Goal: Complete application form

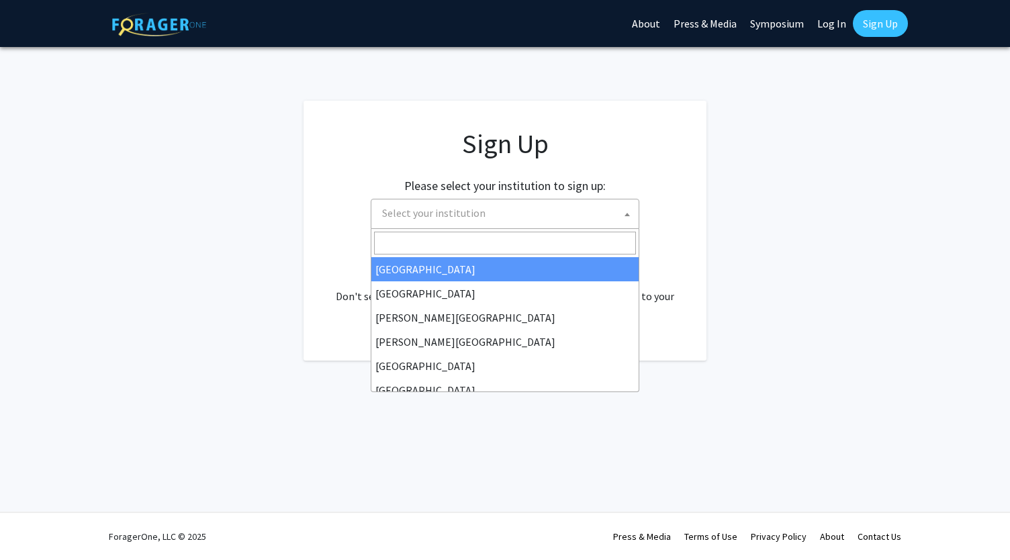
click at [414, 222] on span "Select your institution" at bounding box center [508, 213] width 262 height 28
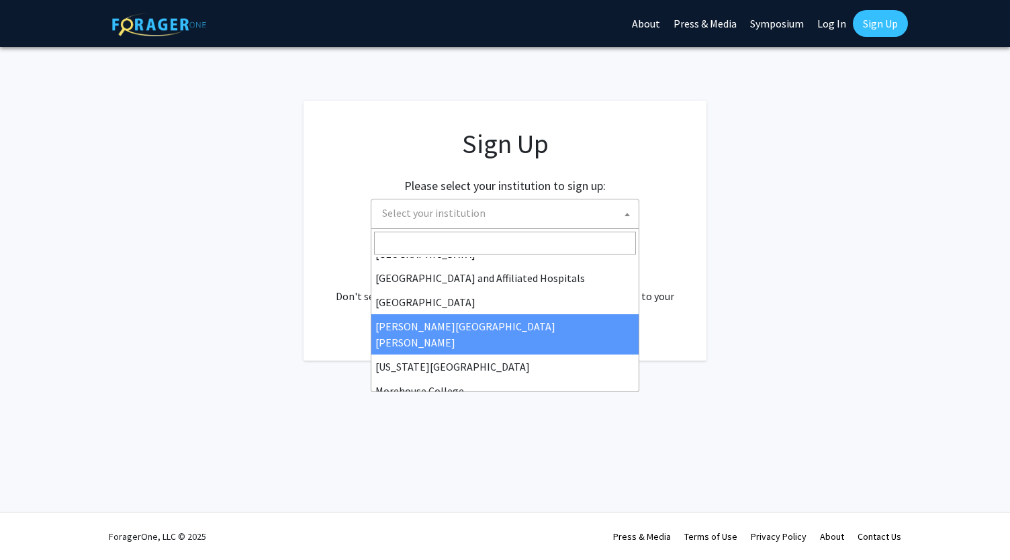
scroll to position [210, 0]
select select "1"
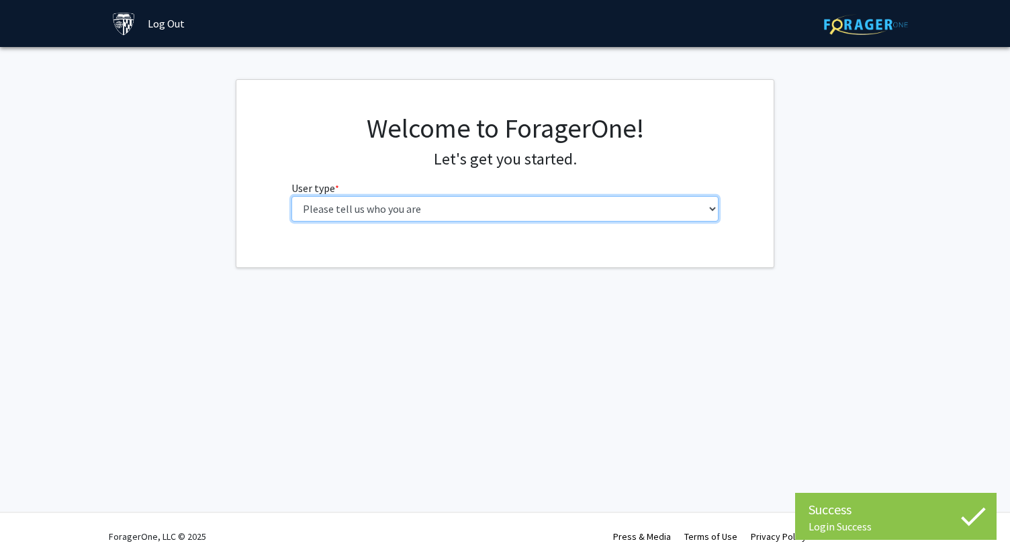
click at [426, 214] on select "Please tell us who you are Undergraduate Student Master's Student Doctoral Cand…" at bounding box center [505, 209] width 428 height 26
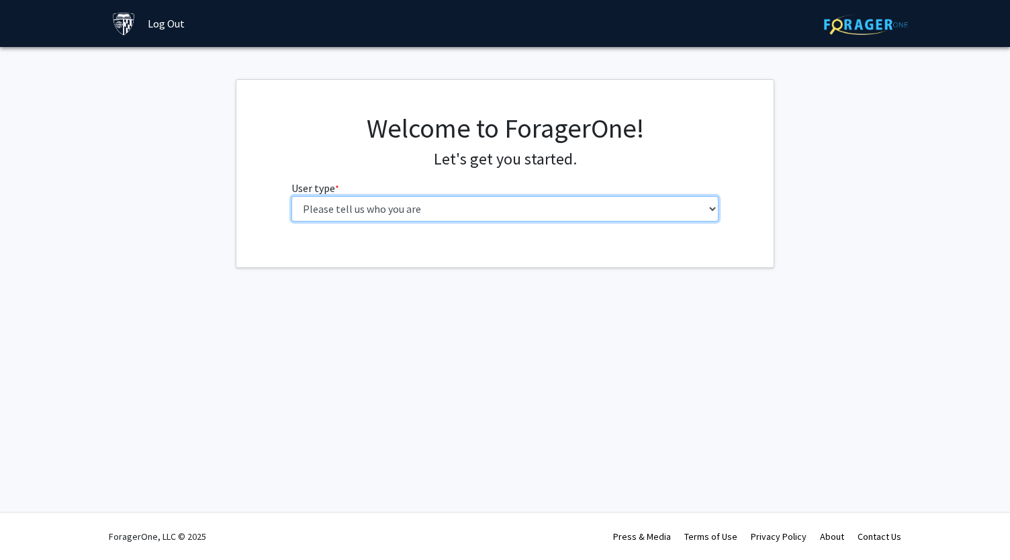
select select "2: masters"
click at [291, 196] on select "Please tell us who you are Undergraduate Student Master's Student Doctoral Cand…" at bounding box center [505, 209] width 428 height 26
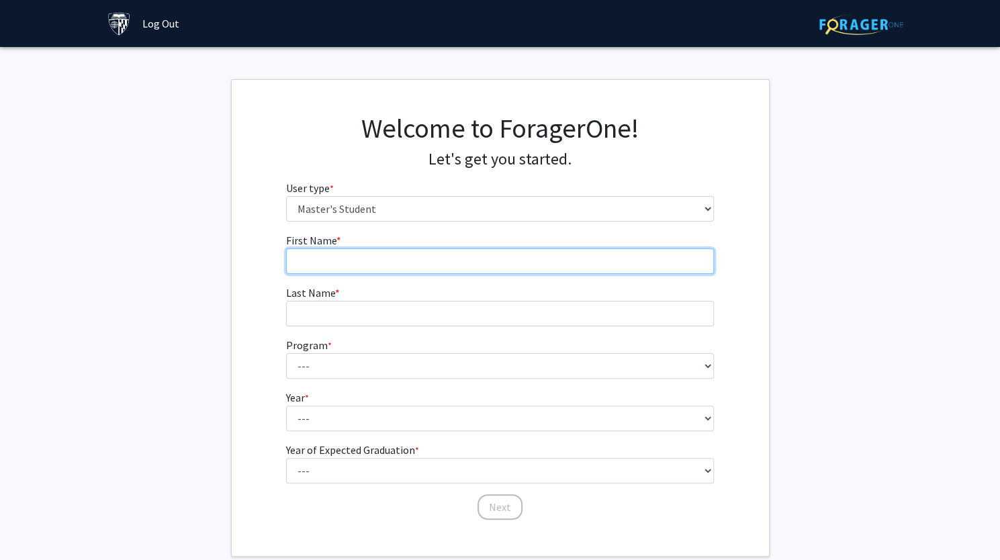
click at [456, 259] on input "First Name * required" at bounding box center [500, 261] width 428 height 26
type input "[PERSON_NAME]"
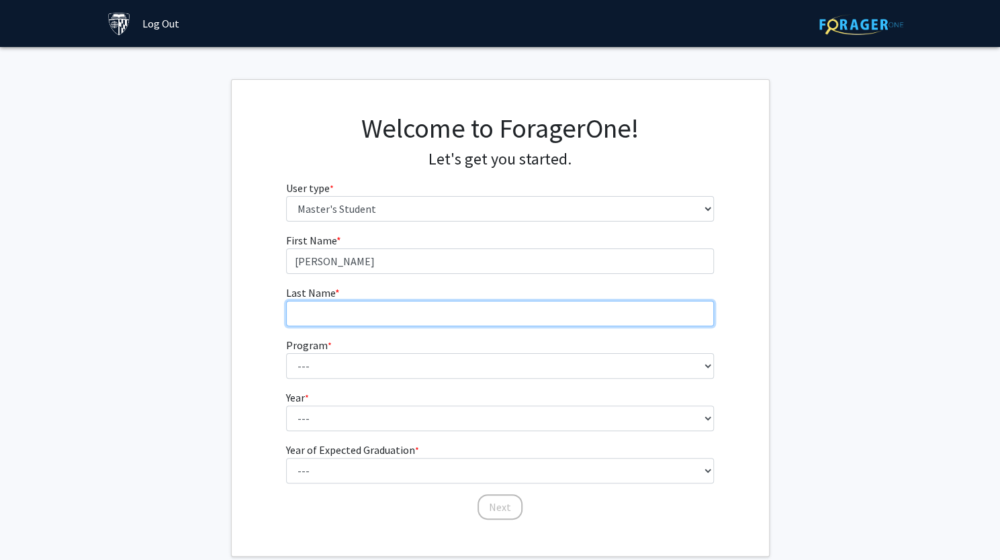
type input "Mehta"
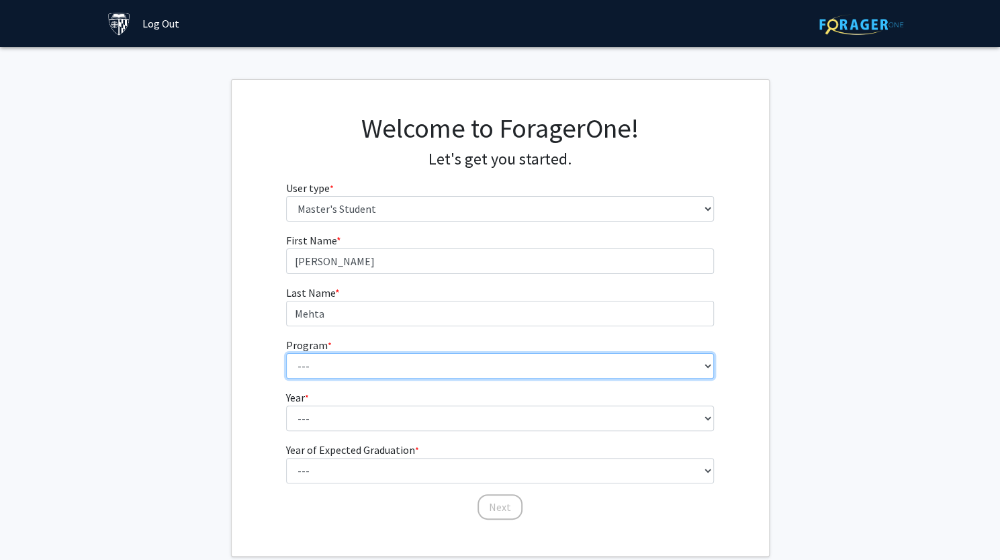
click at [408, 375] on select "--- Anatomy Education Applied and Computational Mathematics Applied Biomedical …" at bounding box center [500, 366] width 428 height 26
select select "42: 31"
click at [286, 353] on select "--- Anatomy Education Applied and Computational Mathematics Applied Biomedical …" at bounding box center [500, 366] width 428 height 26
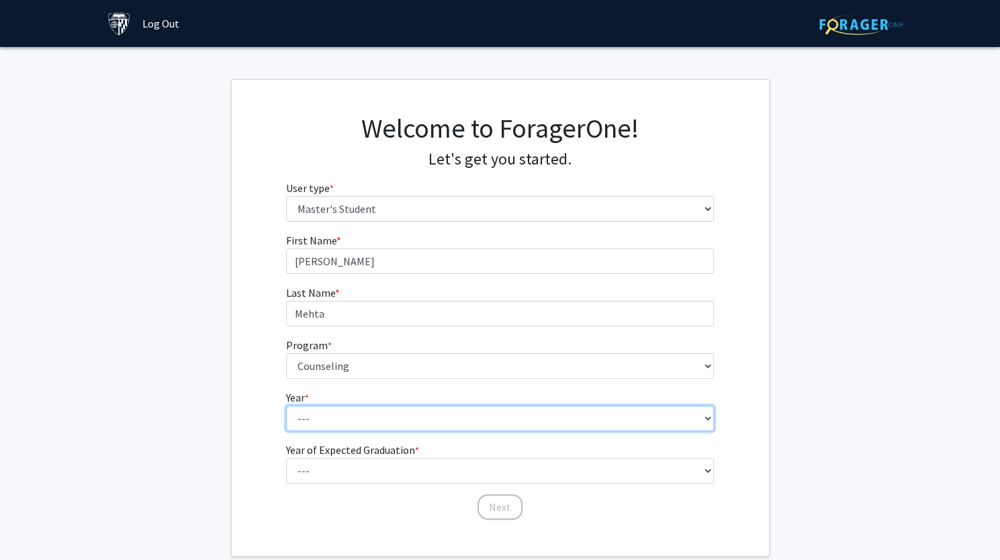
click at [375, 416] on select "--- First Year Second Year" at bounding box center [500, 419] width 428 height 26
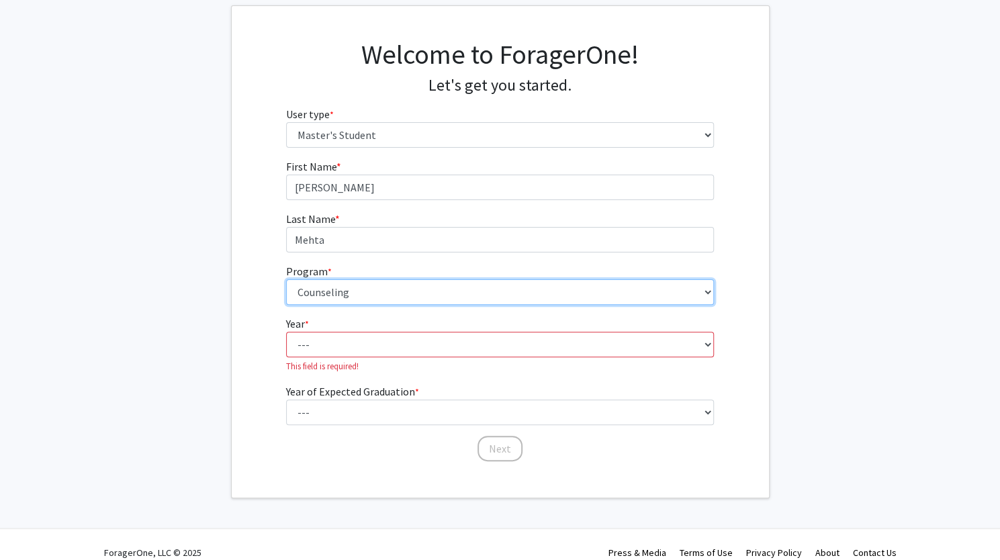
click at [366, 292] on select "--- Anatomy Education Applied and Computational Mathematics Applied Biomedical …" at bounding box center [500, 292] width 428 height 26
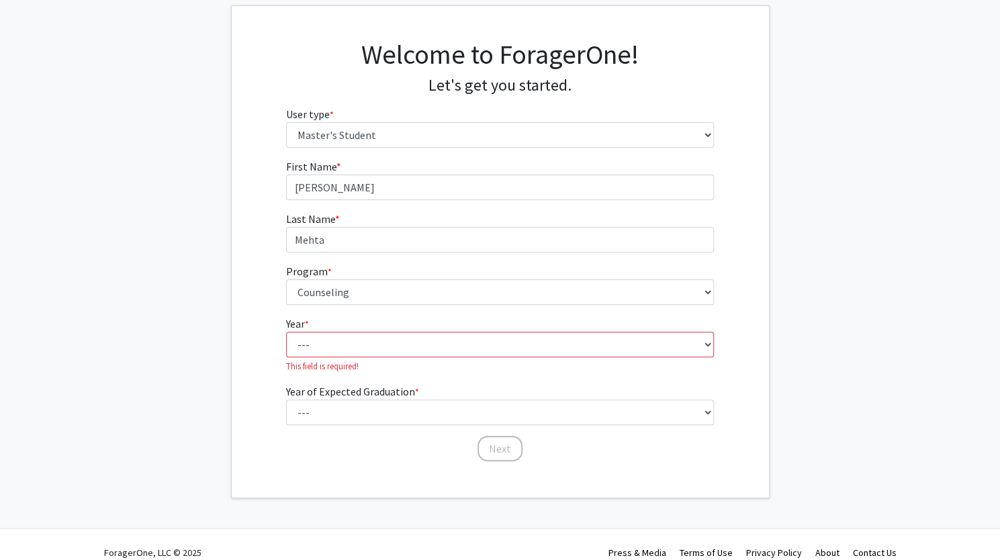
click at [49, 304] on fg-get-started "Welcome to ForagerOne! Let's get you started. User type * required Please tell …" at bounding box center [500, 251] width 1000 height 493
click at [395, 347] on select "--- First Year Second Year" at bounding box center [500, 345] width 428 height 26
select select "1: first_year"
click at [286, 332] on select "--- First Year Second Year" at bounding box center [500, 345] width 428 height 26
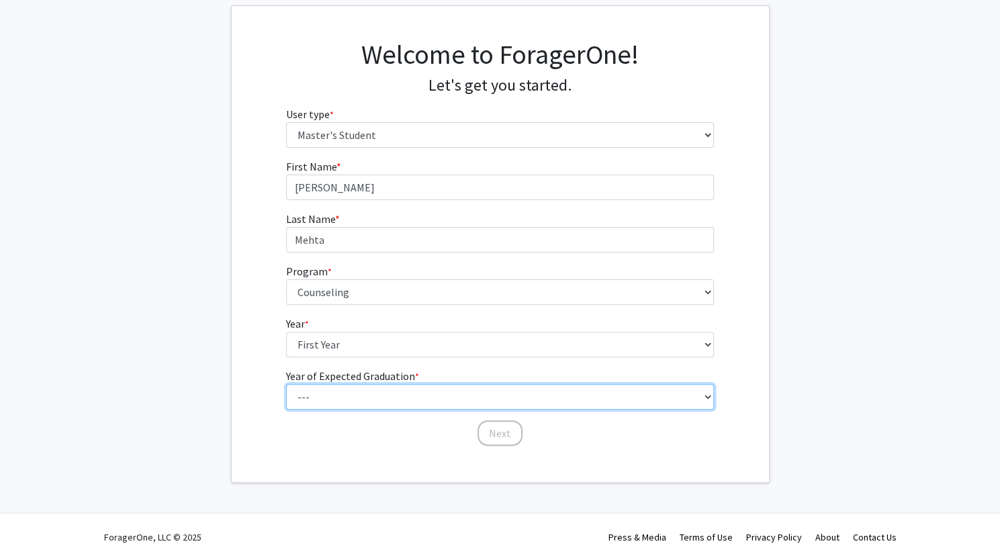
click at [353, 397] on select "--- 2025 2026 2027 2028 2029 2030 2031 2032 2033 2034" at bounding box center [500, 397] width 428 height 26
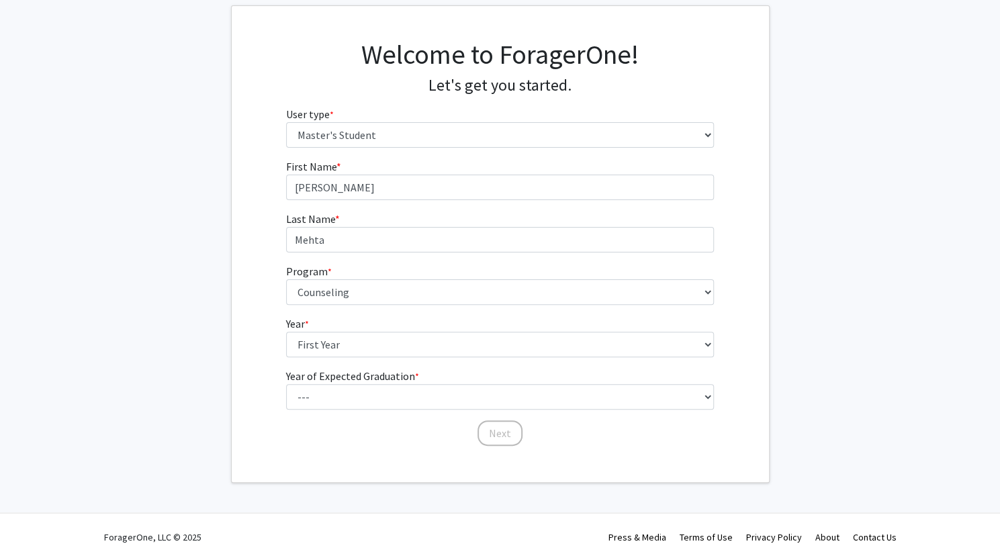
click at [169, 353] on fg-get-started "Welcome to ForagerOne! Let's get you started. User type * required Please tell …" at bounding box center [500, 243] width 1000 height 477
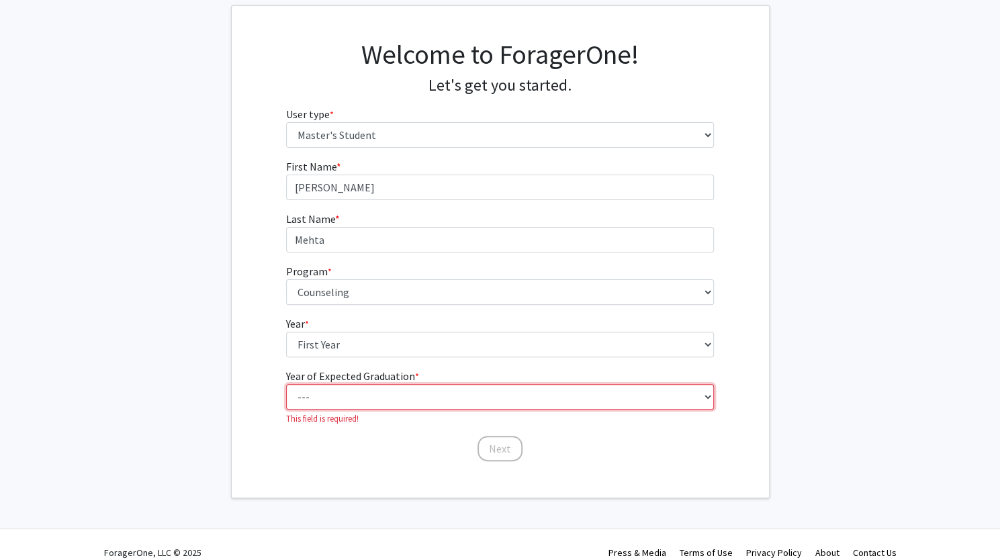
click at [395, 385] on select "--- 2025 2026 2027 2028 2029 2030 2031 2032 2033 2034" at bounding box center [500, 397] width 428 height 26
click at [286, 384] on select "--- 2025 2026 2027 2028 2029 2030 2031 2032 2033 2034" at bounding box center [500, 397] width 428 height 26
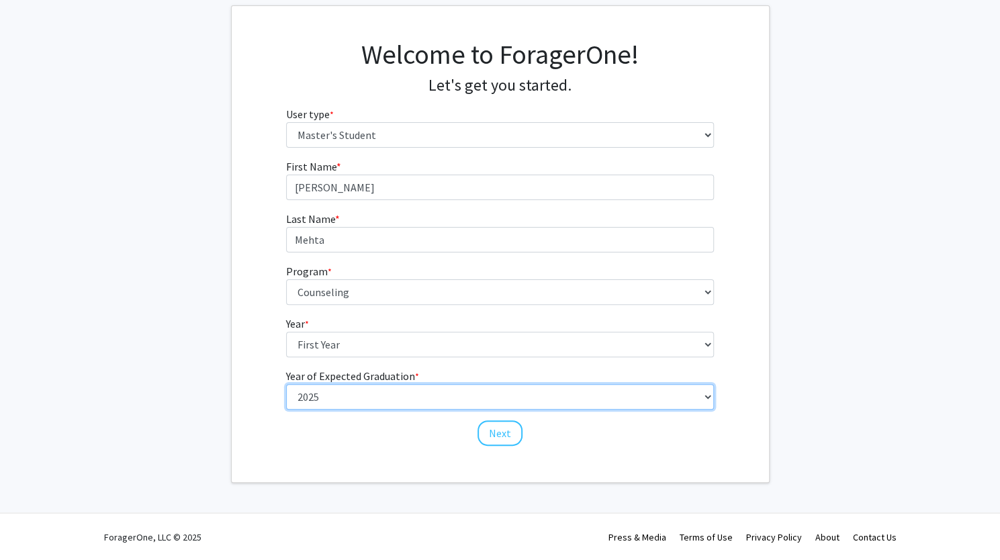
click at [330, 398] on select "--- 2025 2026 2027 2028 2029 2030 2031 2032 2033 2034" at bounding box center [500, 397] width 428 height 26
select select "4: 2028"
click at [286, 384] on select "--- 2025 2026 2027 2028 2029 2030 2031 2032 2033 2034" at bounding box center [500, 397] width 428 height 26
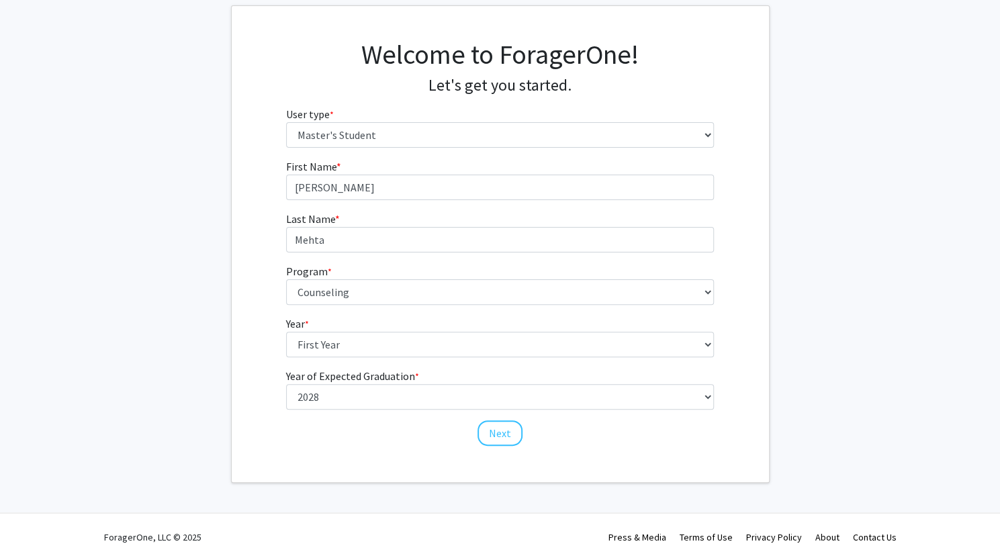
click at [835, 234] on fg-get-started "Welcome to ForagerOne! Let's get you started. User type * required Please tell …" at bounding box center [500, 243] width 1000 height 477
click at [634, 216] on fg-input "Last Name * required [PERSON_NAME]" at bounding box center [500, 232] width 428 height 42
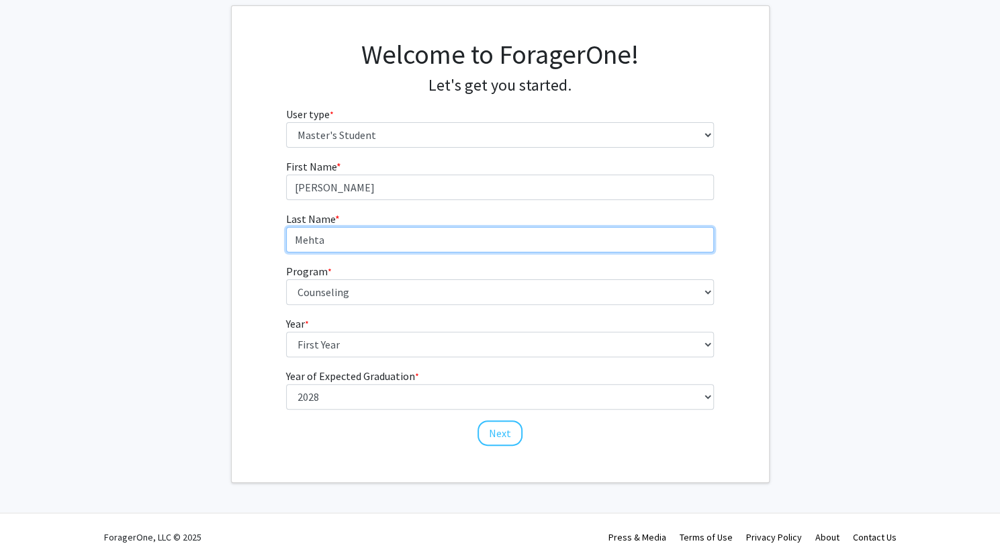
click at [621, 233] on input "Mehta" at bounding box center [500, 240] width 428 height 26
type input "Mehta"
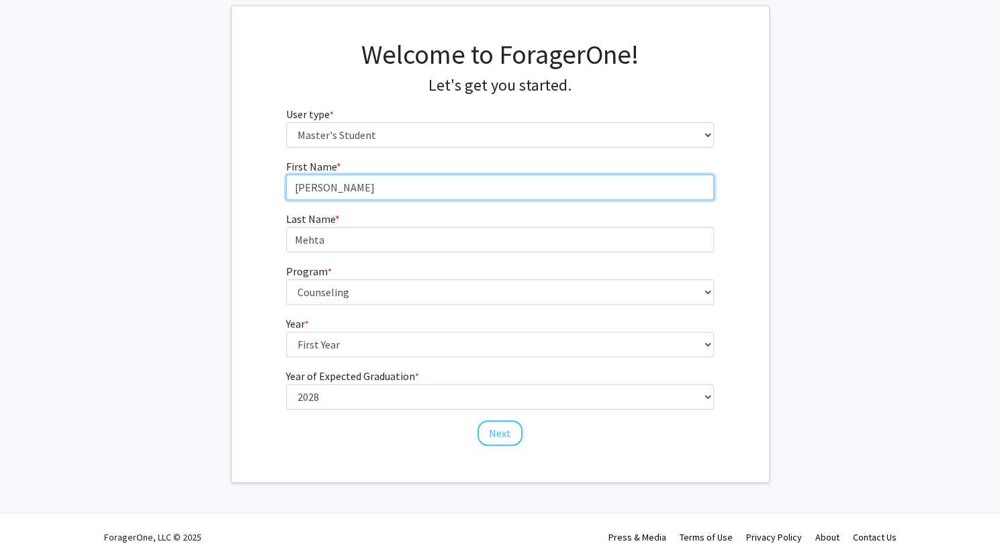
click at [560, 175] on input "[PERSON_NAME]" at bounding box center [500, 188] width 428 height 26
type input "[PERSON_NAME]"
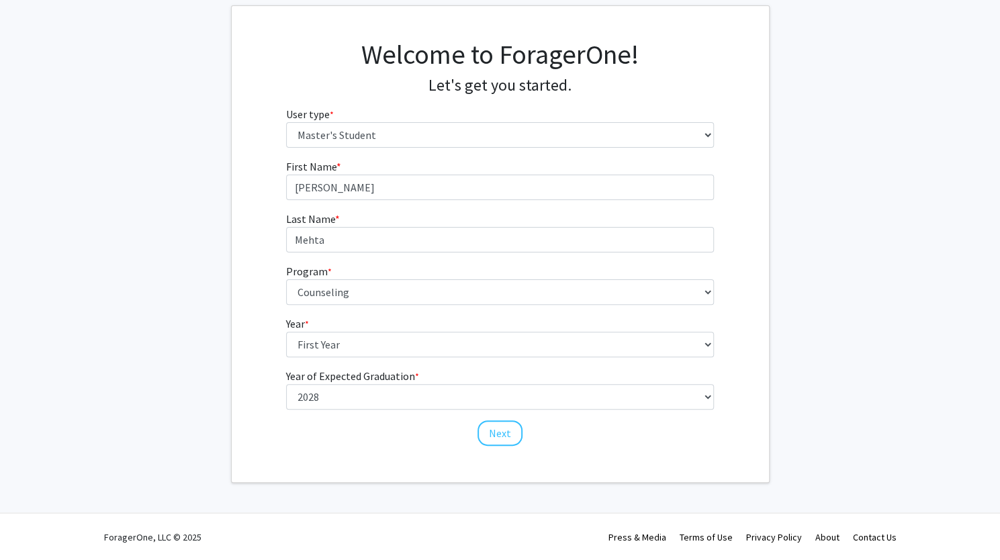
click at [796, 212] on fg-get-started "Welcome to ForagerOne! Let's get you started. User type * required Please tell …" at bounding box center [500, 243] width 1000 height 477
click at [500, 440] on button "Next" at bounding box center [499, 433] width 45 height 26
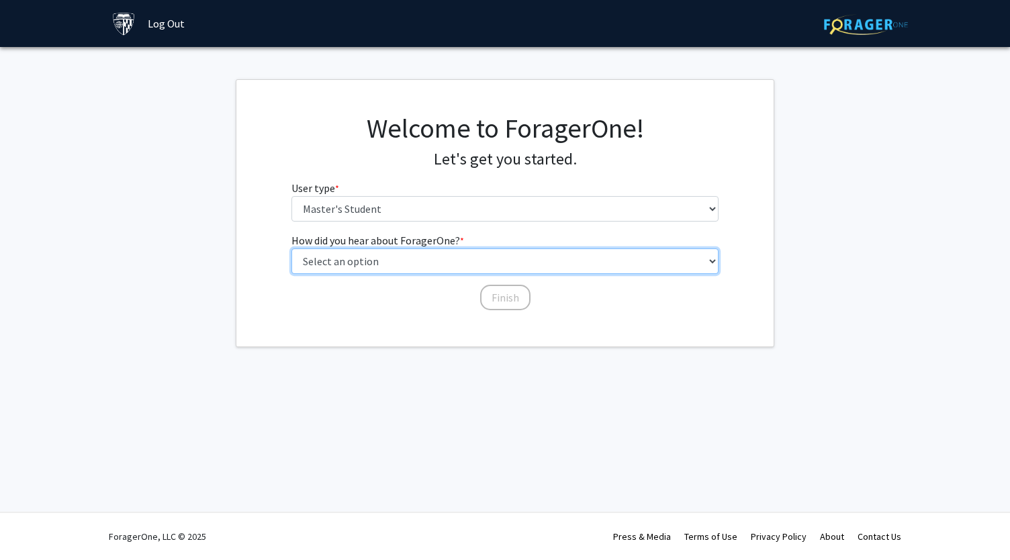
click at [471, 254] on select "Select an option Peer/student recommendation Faculty/staff recommendation Unive…" at bounding box center [505, 261] width 428 height 26
select select "3: university_website"
click at [291, 248] on select "Select an option Peer/student recommendation Faculty/staff recommendation Unive…" at bounding box center [505, 261] width 428 height 26
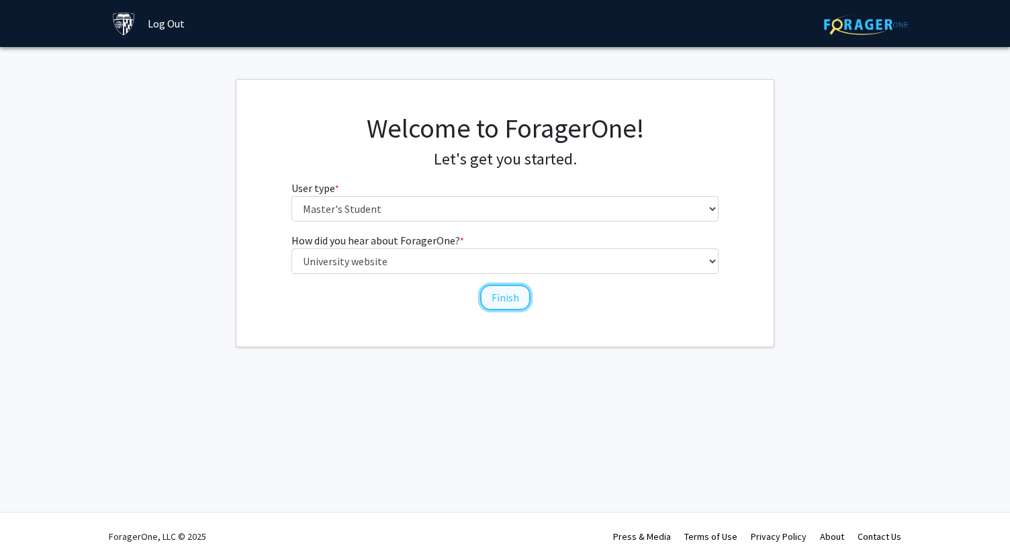
click at [504, 303] on button "Finish" at bounding box center [505, 298] width 50 height 26
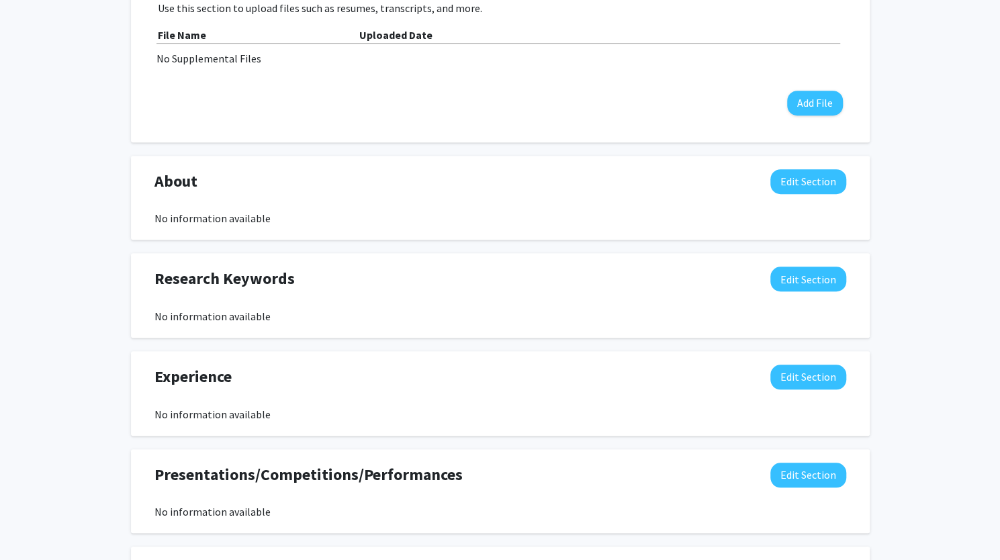
scroll to position [458, 0]
